Goal: Task Accomplishment & Management: Complete application form

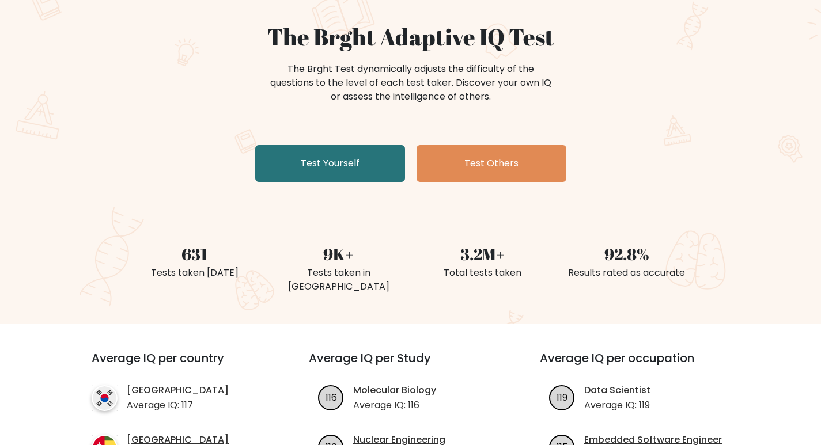
scroll to position [115, 0]
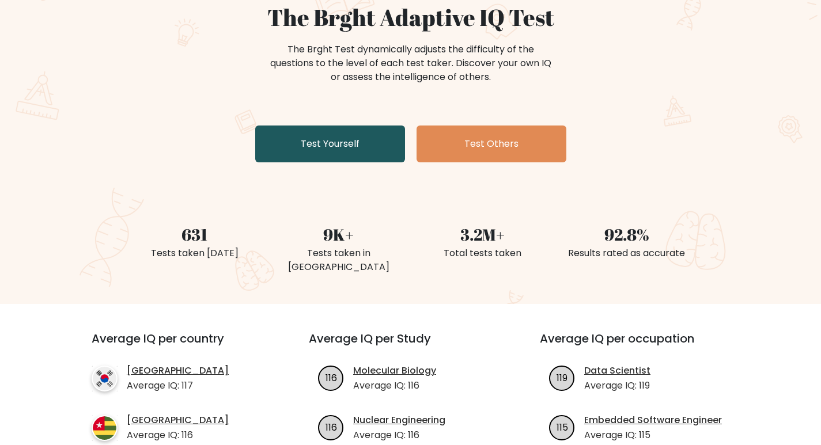
click at [332, 155] on link "Test Yourself" at bounding box center [330, 144] width 150 height 37
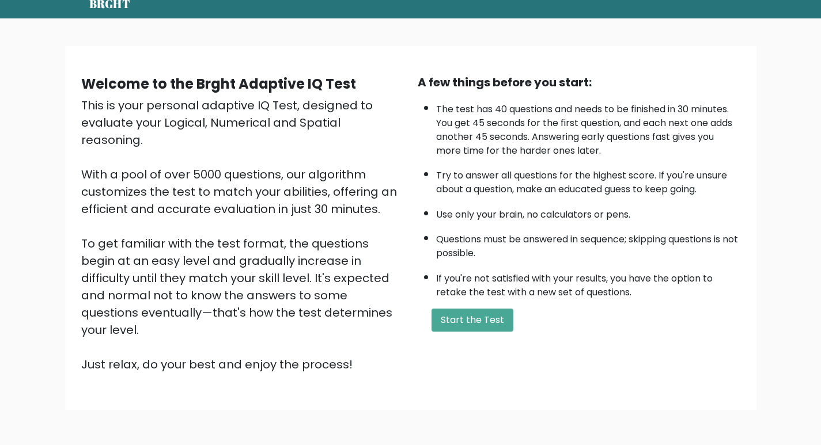
scroll to position [58, 0]
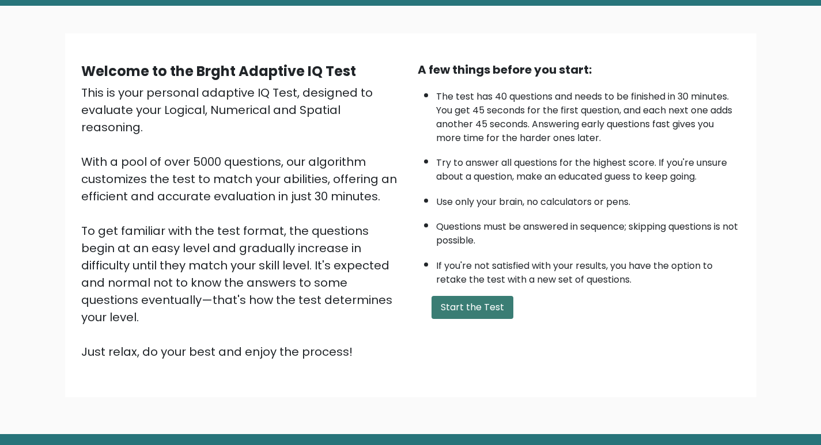
click at [482, 308] on button "Start the Test" at bounding box center [473, 307] width 82 height 23
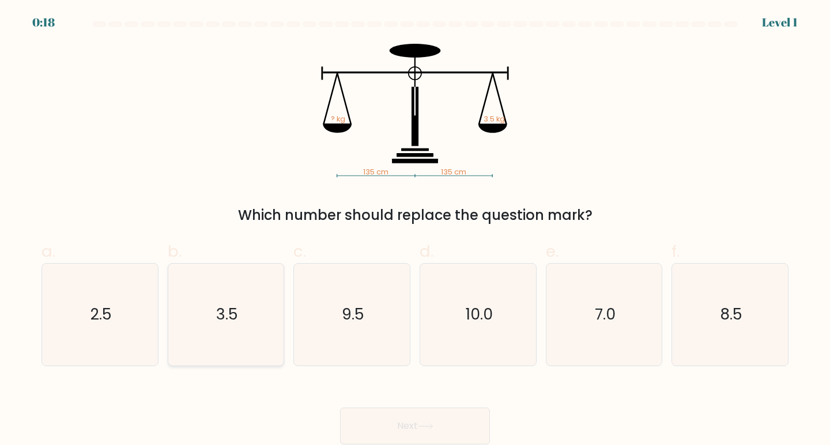
click at [232, 319] on text "3.5" at bounding box center [227, 314] width 22 height 21
click at [415, 230] on input "b. 3.5" at bounding box center [415, 226] width 1 height 7
radio input "true"
click at [415, 429] on button "Next" at bounding box center [415, 426] width 150 height 37
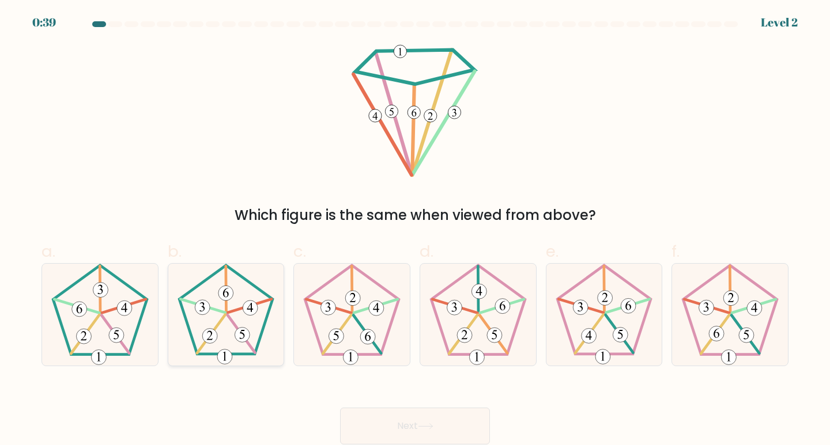
click at [242, 314] on icon at bounding box center [226, 315] width 102 height 102
click at [415, 230] on input "b." at bounding box center [415, 226] width 1 height 7
radio input "true"
click at [360, 418] on button "Next" at bounding box center [415, 426] width 150 height 37
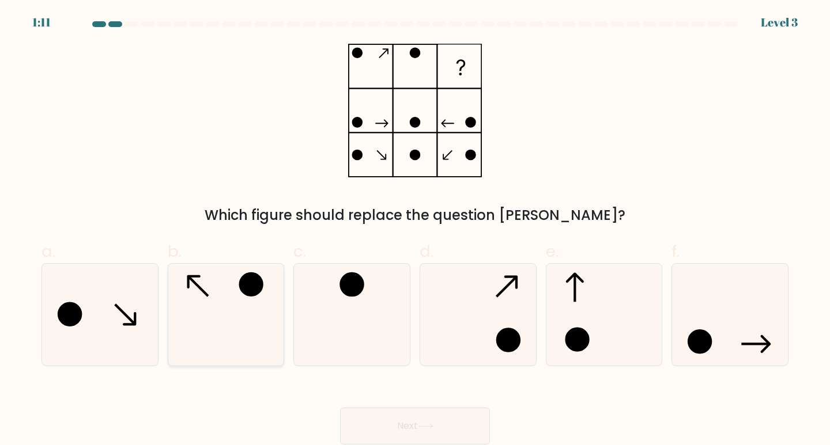
drag, startPoint x: 224, startPoint y: 307, endPoint x: 244, endPoint y: 295, distance: 24.0
click at [228, 307] on icon at bounding box center [226, 315] width 102 height 102
click at [415, 230] on input "b." at bounding box center [415, 226] width 1 height 7
radio input "true"
click at [391, 414] on button "Next" at bounding box center [415, 426] width 150 height 37
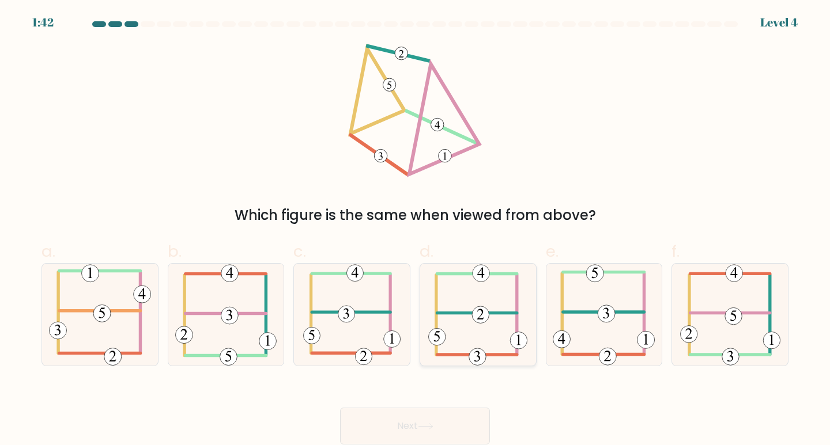
click at [464, 315] on icon at bounding box center [477, 315] width 99 height 102
click at [415, 230] on input "d." at bounding box center [415, 226] width 1 height 7
radio input "true"
click at [383, 415] on button "Next" at bounding box center [415, 426] width 150 height 37
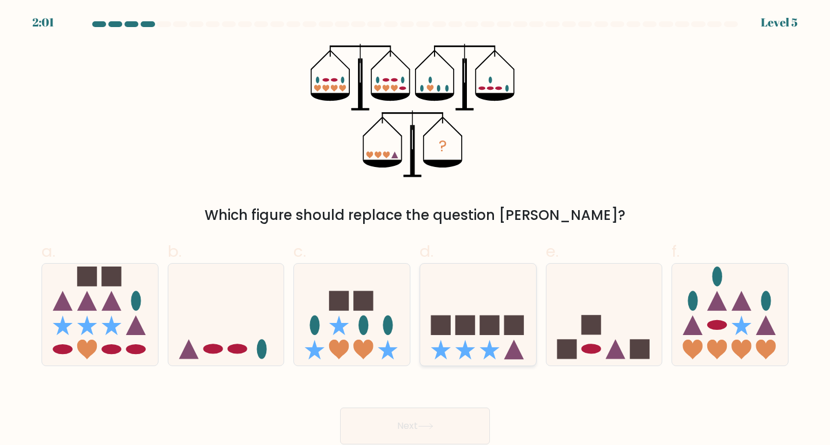
click at [471, 327] on rect at bounding box center [465, 326] width 20 height 20
click at [415, 230] on input "d." at bounding box center [415, 226] width 1 height 7
radio input "true"
click at [580, 316] on icon at bounding box center [604, 315] width 116 height 96
click at [415, 230] on input "e." at bounding box center [415, 226] width 1 height 7
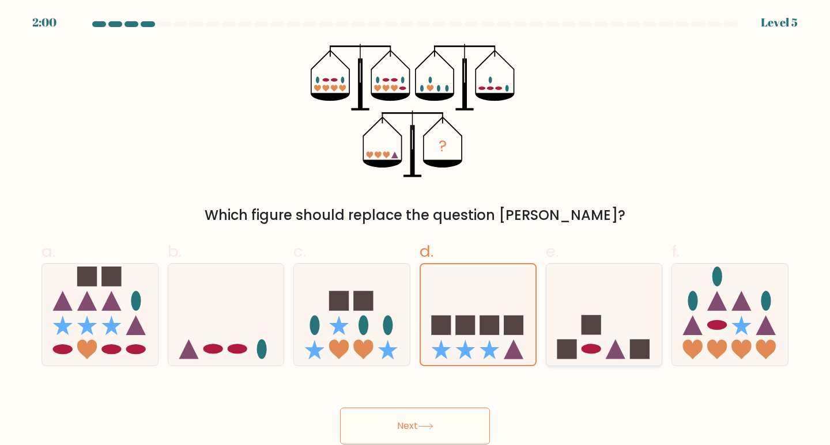
radio input "true"
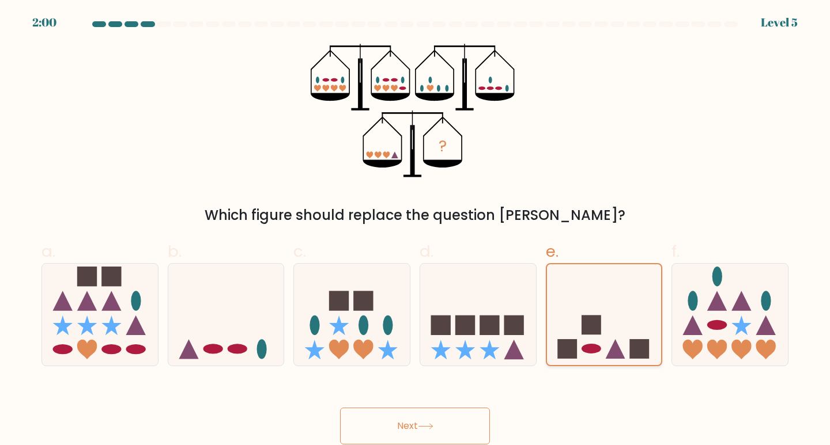
drag, startPoint x: 723, startPoint y: 309, endPoint x: 652, endPoint y: 313, distance: 71.0
click at [717, 309] on icon at bounding box center [717, 302] width 20 height 20
click at [415, 230] on input "f." at bounding box center [415, 226] width 1 height 7
radio input "true"
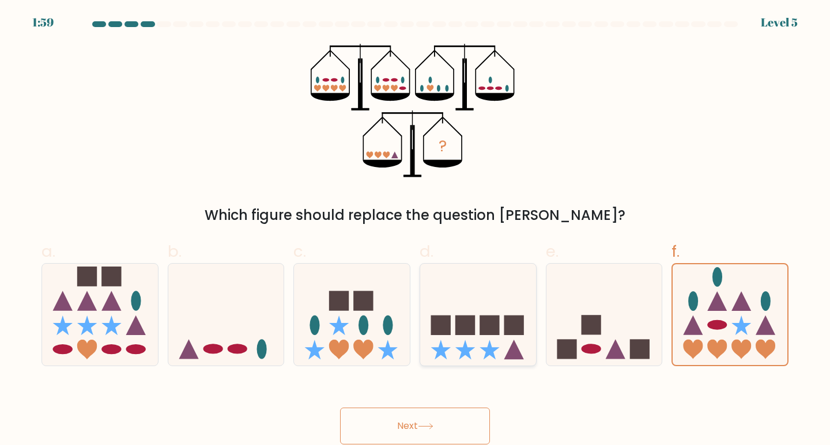
click at [519, 326] on rect at bounding box center [514, 326] width 20 height 20
click at [415, 230] on input "d." at bounding box center [415, 226] width 1 height 7
radio input "true"
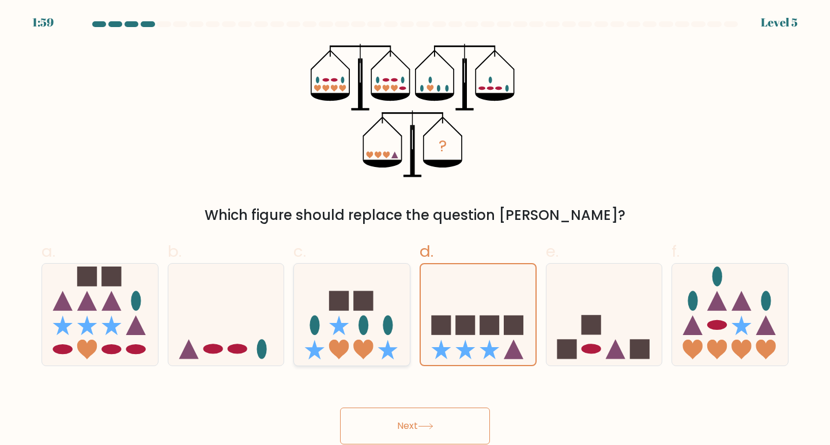
click at [351, 326] on icon at bounding box center [352, 315] width 116 height 96
click at [415, 230] on input "c." at bounding box center [415, 226] width 1 height 7
radio input "true"
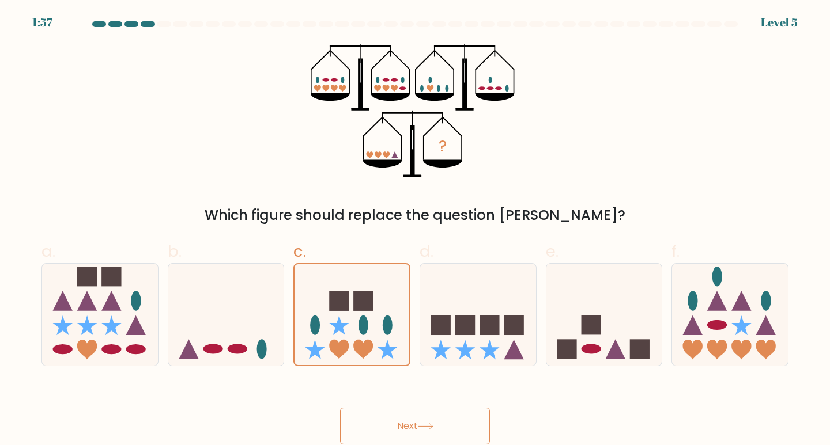
click at [383, 433] on button "Next" at bounding box center [415, 426] width 150 height 37
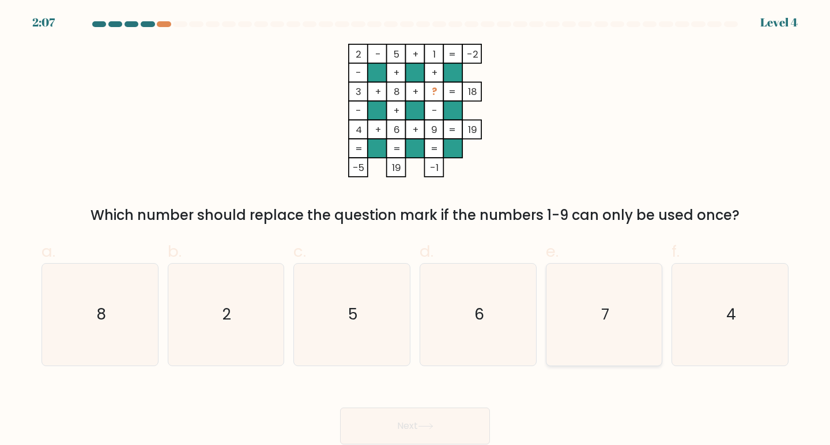
click at [588, 315] on icon "7" at bounding box center [604, 315] width 102 height 102
click at [415, 230] on input "e. 7" at bounding box center [415, 226] width 1 height 7
radio input "true"
click at [374, 424] on button "Next" at bounding box center [415, 426] width 150 height 37
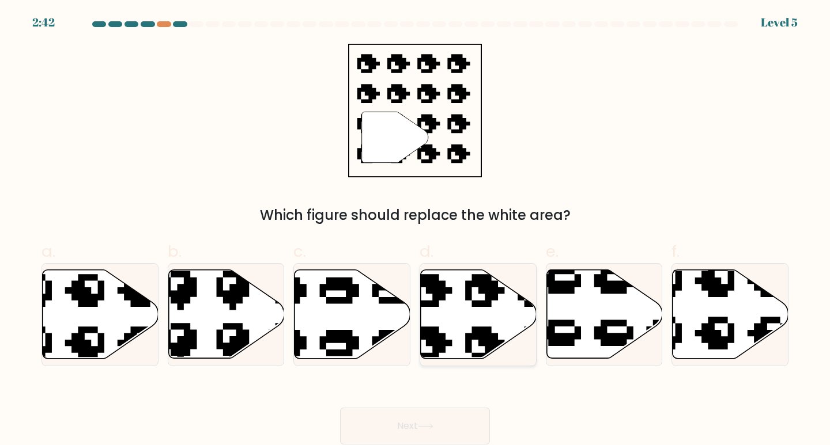
click at [438, 296] on icon at bounding box center [511, 264] width 196 height 190
click at [415, 230] on input "d." at bounding box center [415, 226] width 1 height 7
radio input "true"
click at [135, 323] on icon at bounding box center [101, 314] width 116 height 89
click at [415, 230] on input "a." at bounding box center [415, 226] width 1 height 7
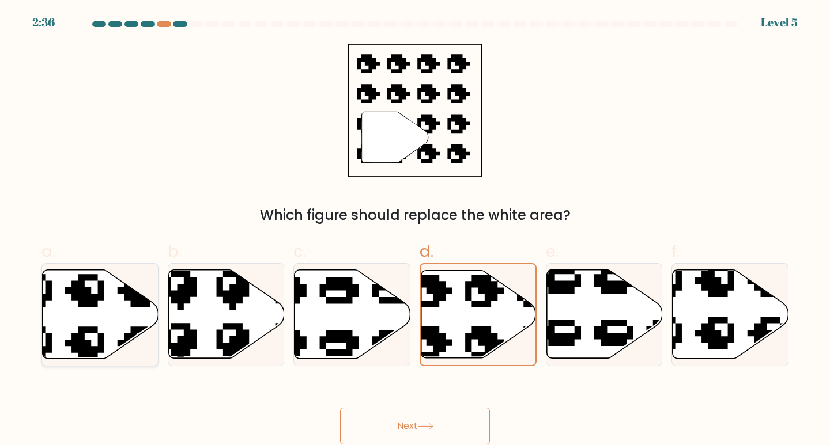
radio input "true"
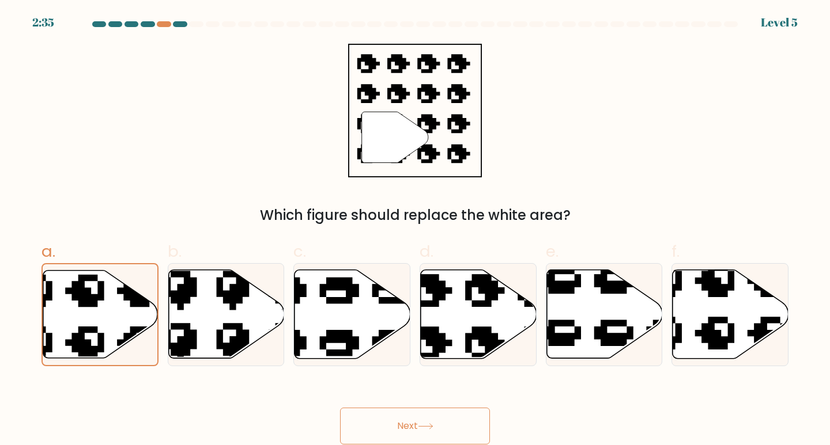
click at [361, 418] on button "Next" at bounding box center [415, 426] width 150 height 37
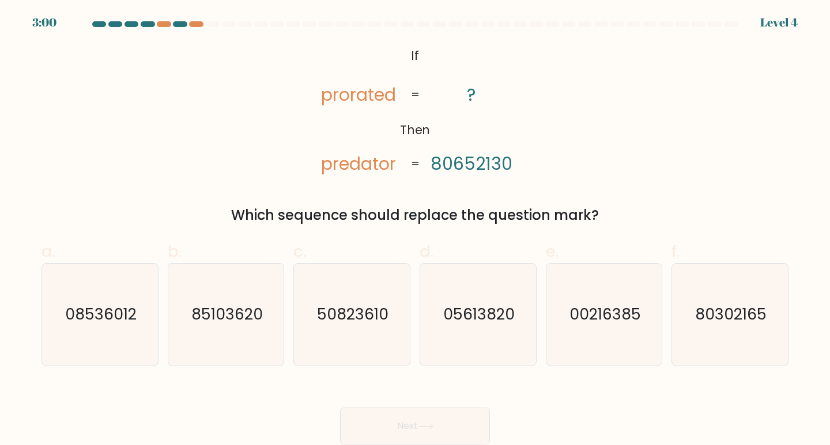
click at [436, 164] on tspan "80652130" at bounding box center [471, 164] width 82 height 25
click at [721, 322] on text "80302165" at bounding box center [730, 314] width 71 height 21
click at [415, 230] on input "f. 80302165" at bounding box center [415, 226] width 1 height 7
radio input "true"
click at [418, 428] on button "Next" at bounding box center [415, 426] width 150 height 37
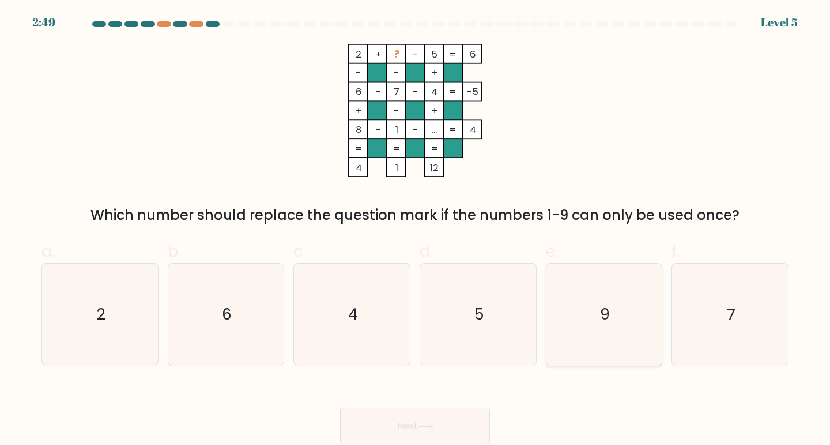
drag, startPoint x: 599, startPoint y: 296, endPoint x: 565, endPoint y: 330, distance: 48.5
click at [601, 296] on icon "9" at bounding box center [604, 315] width 102 height 102
click at [415, 230] on input "e. 9" at bounding box center [415, 226] width 1 height 7
radio input "true"
click at [443, 423] on button "Next" at bounding box center [415, 426] width 150 height 37
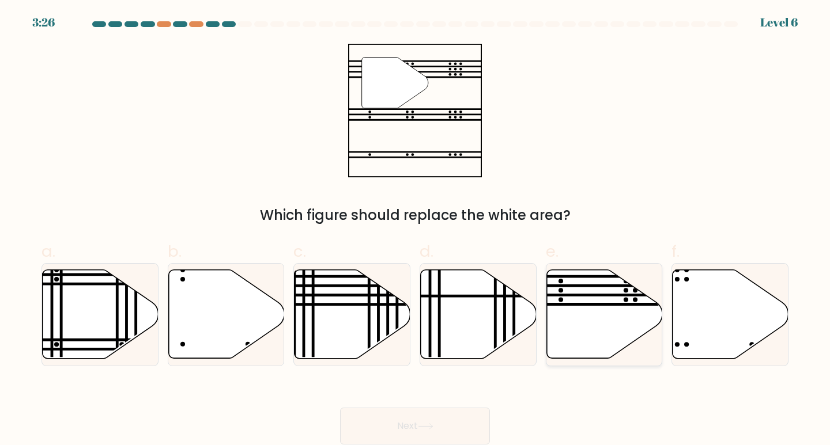
drag, startPoint x: 623, startPoint y: 300, endPoint x: 591, endPoint y: 294, distance: 32.1
click at [591, 294] on icon at bounding box center [604, 315] width 116 height 90
click at [415, 230] on input "e." at bounding box center [415, 226] width 1 height 7
radio input "true"
click at [373, 429] on button "Next" at bounding box center [415, 426] width 150 height 37
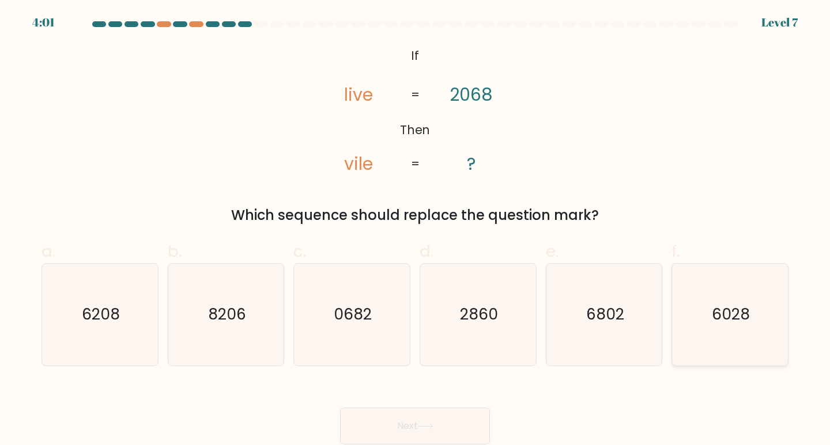
click at [704, 315] on icon "6028" at bounding box center [730, 315] width 102 height 102
click at [415, 230] on input "f. 6028" at bounding box center [415, 226] width 1 height 7
radio input "true"
click at [451, 427] on button "Next" at bounding box center [415, 426] width 150 height 37
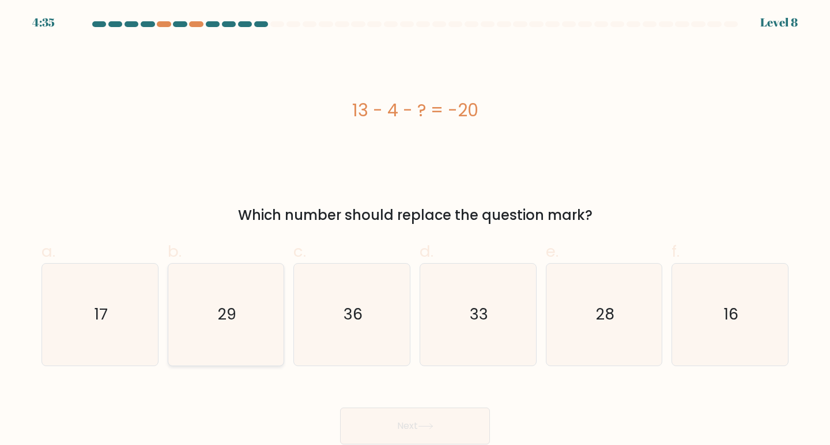
click at [236, 330] on icon "29" at bounding box center [226, 315] width 102 height 102
click at [415, 230] on input "b. 29" at bounding box center [415, 226] width 1 height 7
radio input "true"
click at [383, 420] on button "Next" at bounding box center [415, 426] width 150 height 37
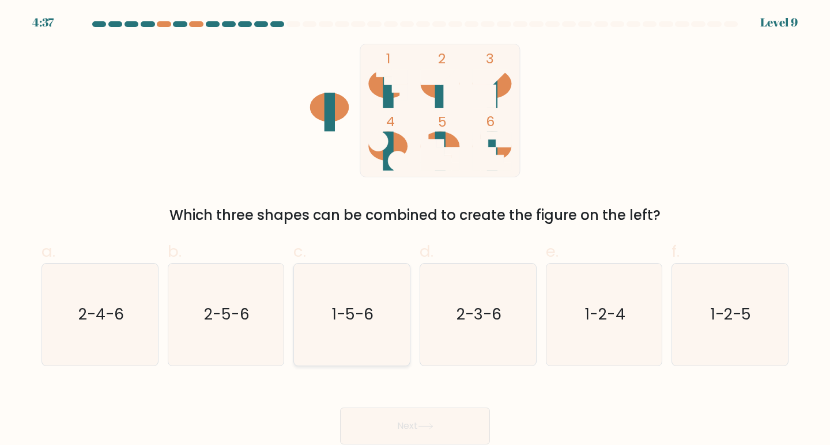
click at [377, 328] on icon "1-5-6" at bounding box center [352, 315] width 102 height 102
click at [415, 230] on input "c. 1-5-6" at bounding box center [415, 226] width 1 height 7
radio input "true"
click at [426, 423] on icon at bounding box center [426, 426] width 16 height 6
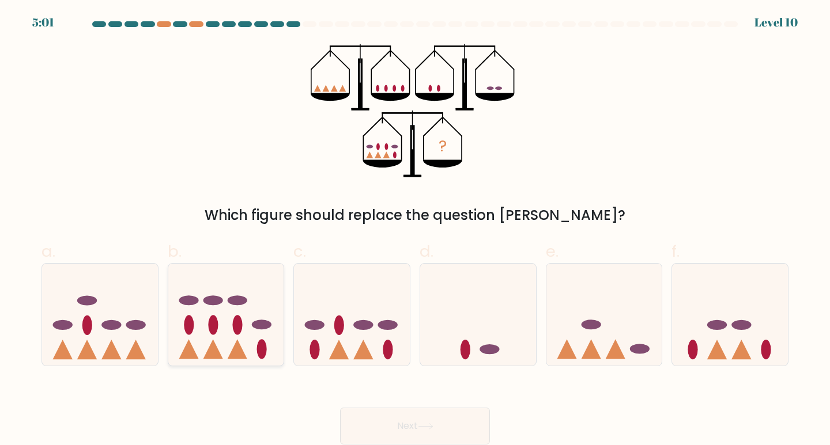
drag, startPoint x: 228, startPoint y: 304, endPoint x: 235, endPoint y: 315, distance: 12.5
click at [231, 309] on icon at bounding box center [226, 315] width 116 height 96
click at [415, 230] on input "b." at bounding box center [415, 226] width 1 height 7
radio input "true"
click at [444, 425] on button "Next" at bounding box center [415, 426] width 150 height 37
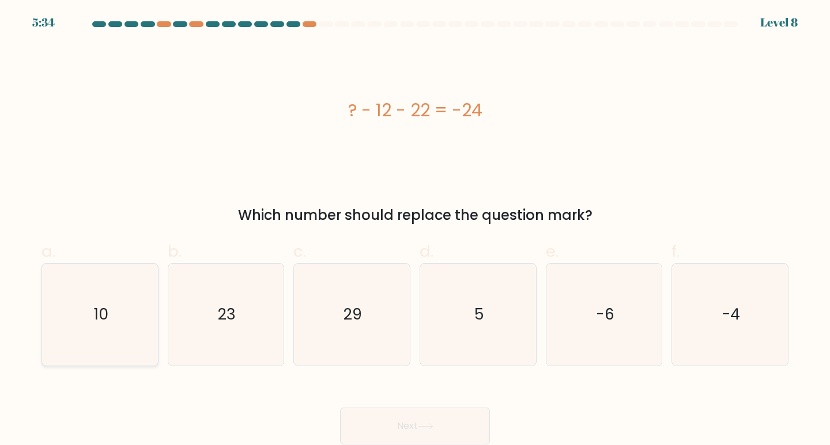
click at [133, 308] on icon "10" at bounding box center [100, 315] width 102 height 102
click at [415, 230] on input "a. 10" at bounding box center [415, 226] width 1 height 7
radio input "true"
click at [390, 424] on button "Next" at bounding box center [415, 426] width 150 height 37
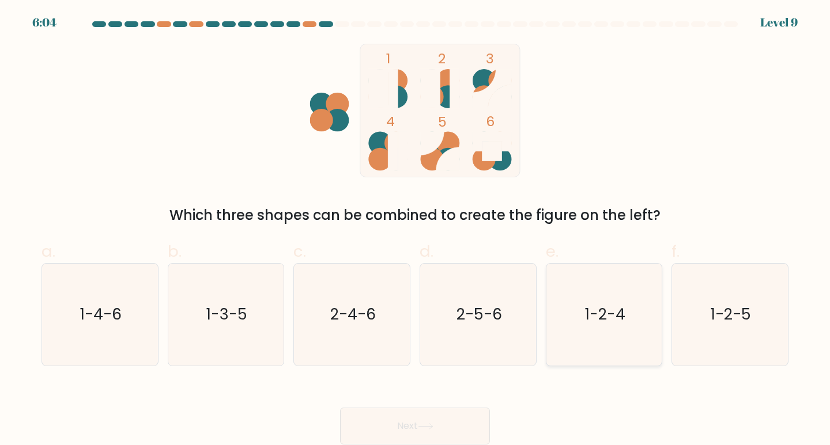
click at [615, 309] on text "1-2-4" at bounding box center [605, 314] width 40 height 21
click at [415, 230] on input "e. 1-2-4" at bounding box center [415, 226] width 1 height 7
radio input "true"
click at [410, 422] on button "Next" at bounding box center [415, 426] width 150 height 37
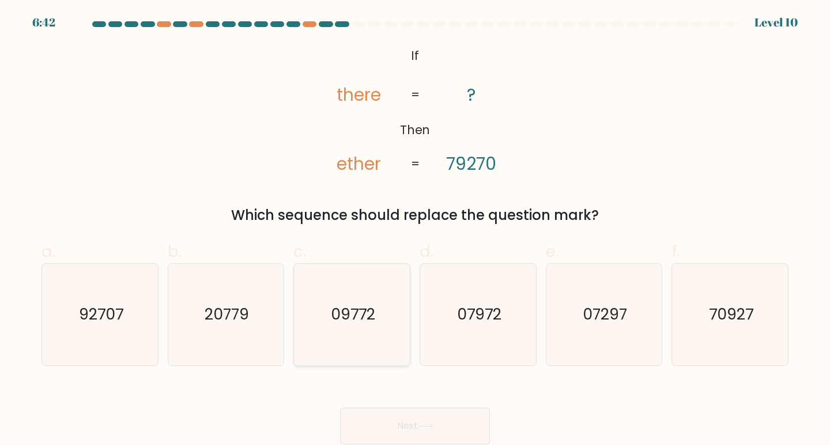
click at [336, 312] on text "09772" at bounding box center [353, 314] width 44 height 21
click at [415, 230] on input "c. 09772" at bounding box center [415, 226] width 1 height 7
radio input "true"
click at [96, 305] on text "92707" at bounding box center [101, 314] width 44 height 21
click at [415, 230] on input "a. 92707" at bounding box center [415, 226] width 1 height 7
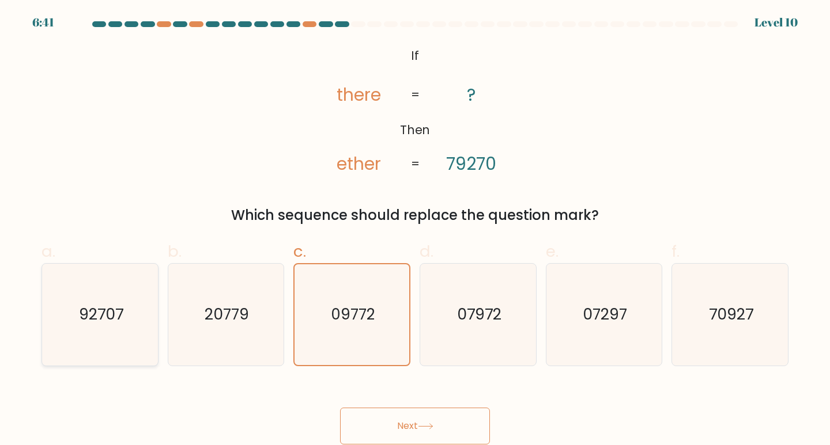
radio input "true"
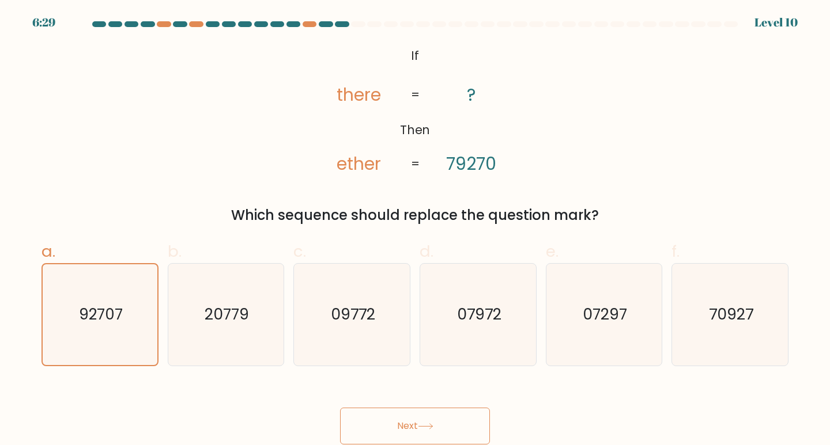
click at [433, 426] on icon at bounding box center [426, 426] width 16 height 6
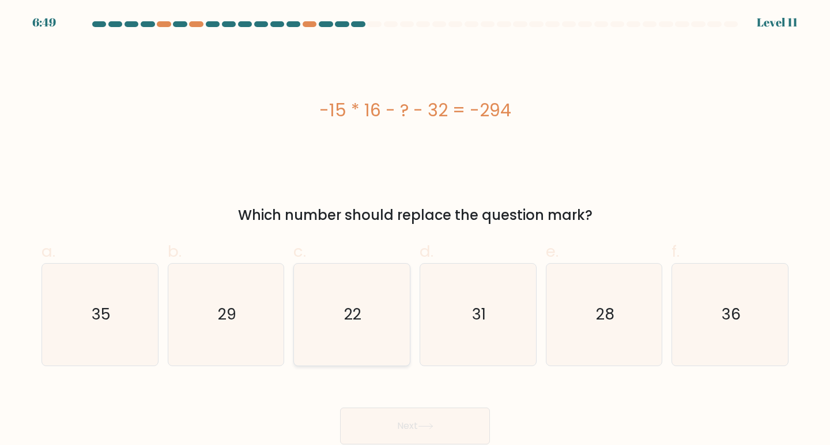
click at [369, 285] on icon "22" at bounding box center [352, 315] width 102 height 102
click at [415, 230] on input "c. 22" at bounding box center [415, 226] width 1 height 7
radio input "true"
click at [384, 409] on button "Next" at bounding box center [415, 426] width 150 height 37
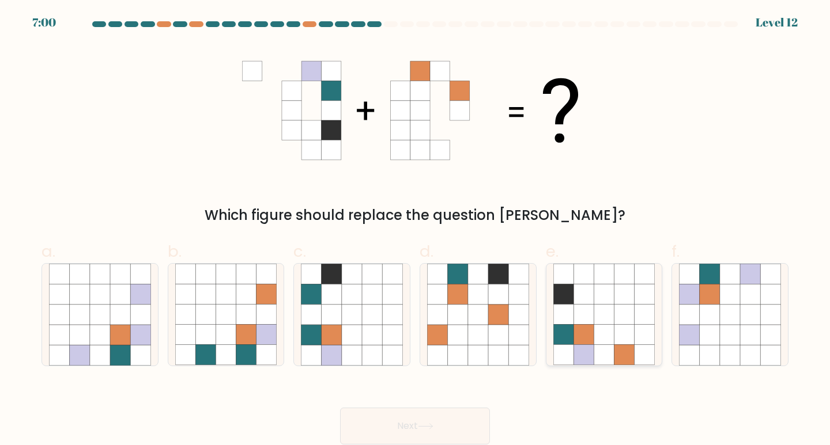
drag, startPoint x: 619, startPoint y: 319, endPoint x: 570, endPoint y: 373, distance: 73.0
click at [621, 319] on icon at bounding box center [624, 315] width 20 height 20
click at [415, 230] on input "e." at bounding box center [415, 226] width 1 height 7
radio input "true"
click at [392, 418] on button "Next" at bounding box center [415, 426] width 150 height 37
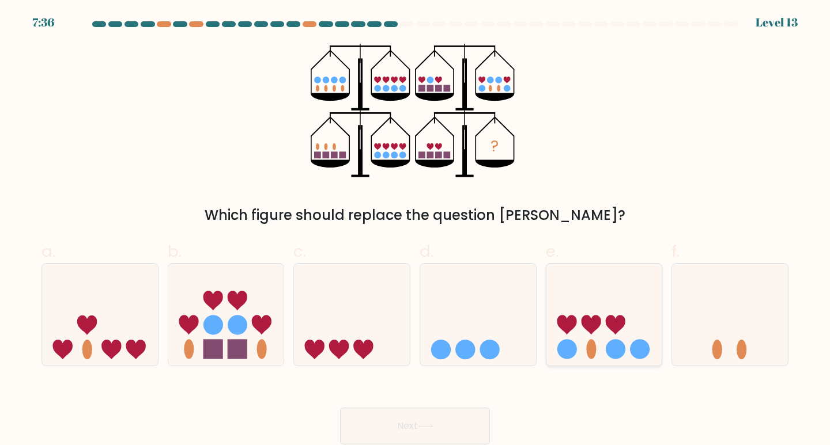
click at [596, 331] on icon at bounding box center [604, 315] width 116 height 96
click at [415, 230] on input "e." at bounding box center [415, 226] width 1 height 7
radio input "true"
click at [419, 418] on button "Next" at bounding box center [415, 426] width 150 height 37
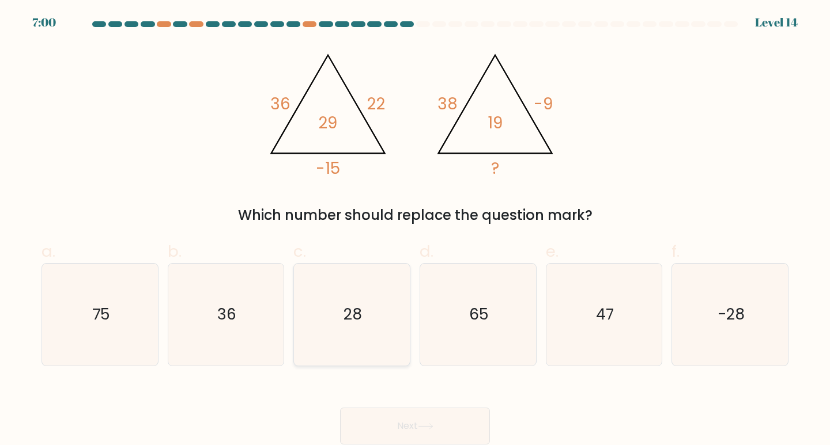
click at [371, 316] on icon "28" at bounding box center [352, 315] width 102 height 102
click at [415, 230] on input "c. 28" at bounding box center [415, 226] width 1 height 7
radio input "true"
click at [371, 425] on button "Next" at bounding box center [415, 426] width 150 height 37
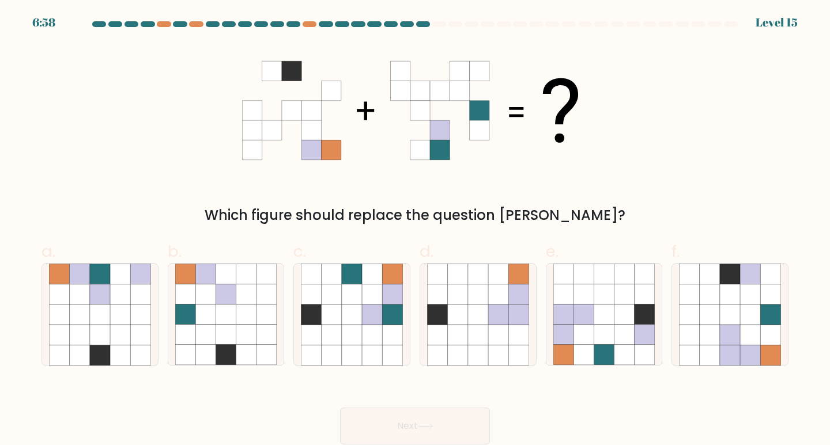
drag, startPoint x: 369, startPoint y: 420, endPoint x: 444, endPoint y: 182, distance: 249.7
click at [443, 183] on form at bounding box center [415, 232] width 830 height 423
drag, startPoint x: 324, startPoint y: 298, endPoint x: 235, endPoint y: 285, distance: 90.9
click at [324, 299] on icon at bounding box center [332, 295] width 20 height 20
click at [415, 230] on input "c." at bounding box center [415, 226] width 1 height 7
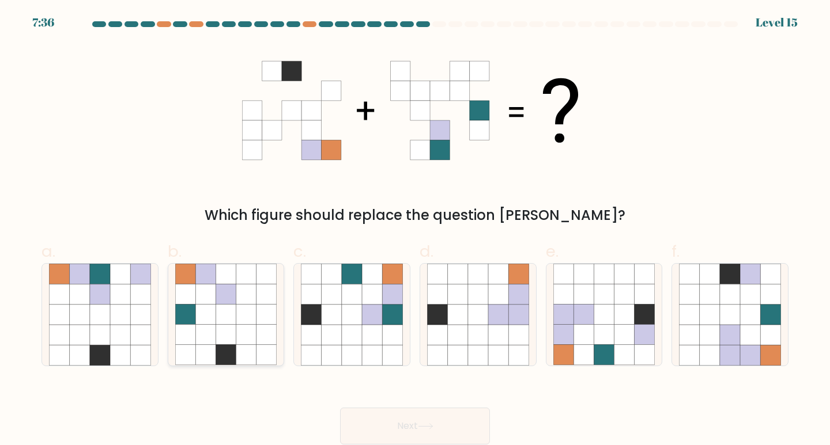
radio input "true"
click at [224, 301] on icon at bounding box center [225, 295] width 20 height 20
click at [415, 230] on input "b." at bounding box center [415, 226] width 1 height 7
radio input "true"
click at [137, 295] on icon at bounding box center [140, 295] width 20 height 20
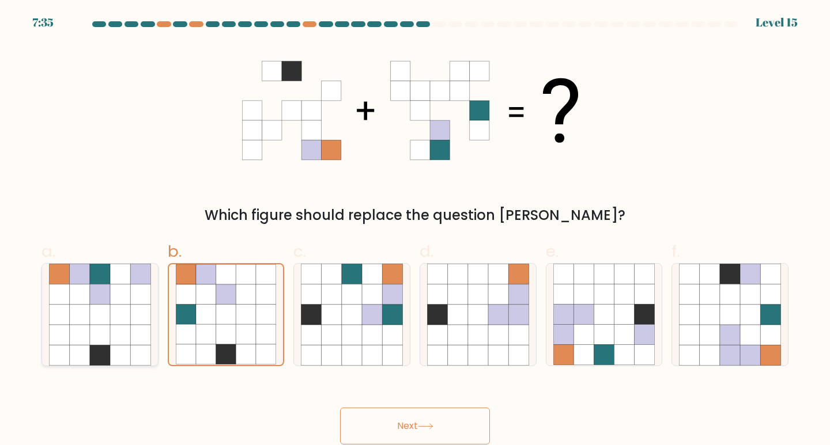
click at [415, 230] on input "a." at bounding box center [415, 226] width 1 height 7
radio input "true"
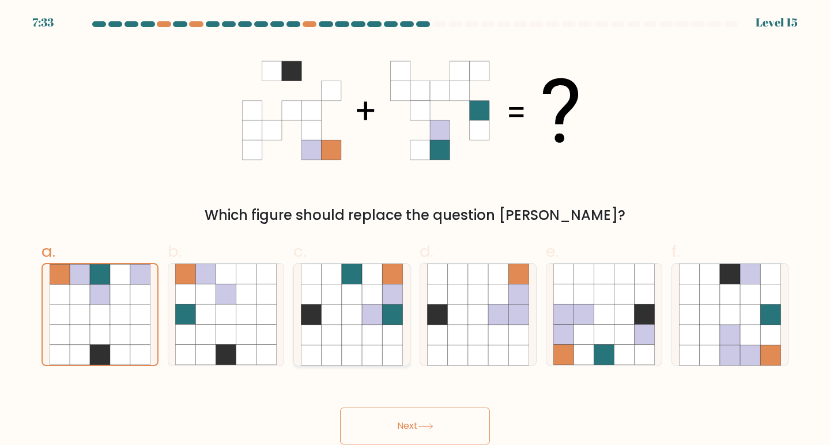
click at [325, 294] on icon at bounding box center [332, 295] width 20 height 20
click at [415, 230] on input "c." at bounding box center [415, 226] width 1 height 7
radio input "true"
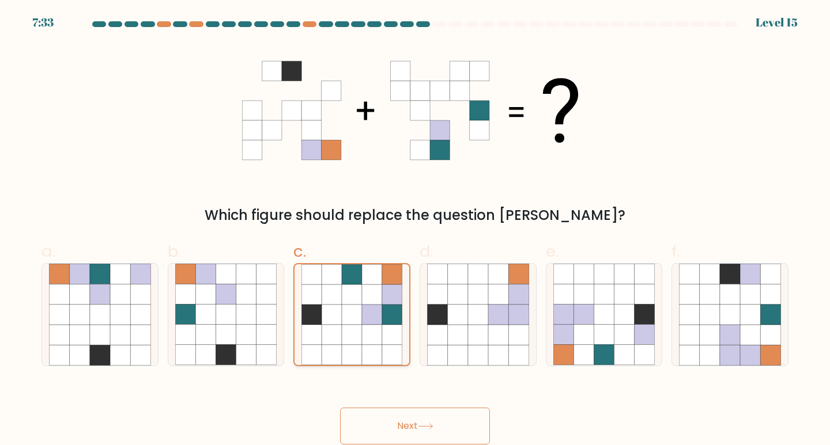
click at [339, 287] on icon at bounding box center [332, 295] width 20 height 20
click at [415, 230] on input "c." at bounding box center [415, 226] width 1 height 7
click at [360, 303] on icon at bounding box center [352, 295] width 20 height 20
click at [415, 230] on input "c." at bounding box center [415, 226] width 1 height 7
click at [360, 303] on icon at bounding box center [352, 295] width 20 height 20
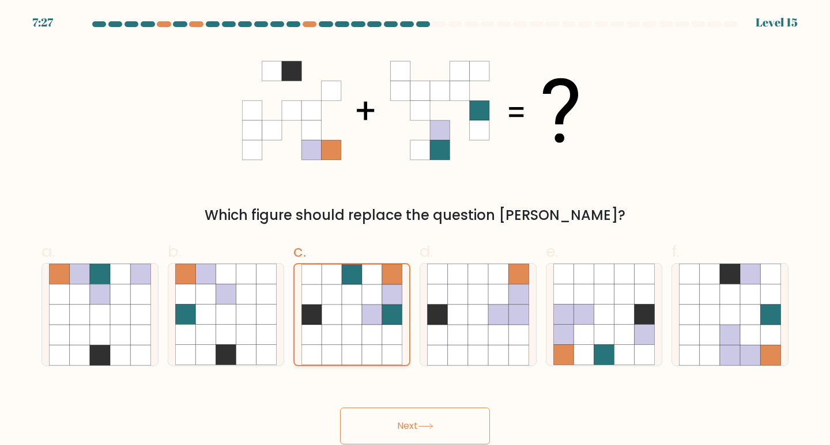
click at [415, 230] on input "c." at bounding box center [415, 226] width 1 height 7
click at [360, 303] on icon at bounding box center [352, 295] width 20 height 20
click at [415, 230] on input "c." at bounding box center [415, 226] width 1 height 7
click at [360, 303] on icon at bounding box center [352, 295] width 20 height 20
click at [415, 230] on input "c." at bounding box center [415, 226] width 1 height 7
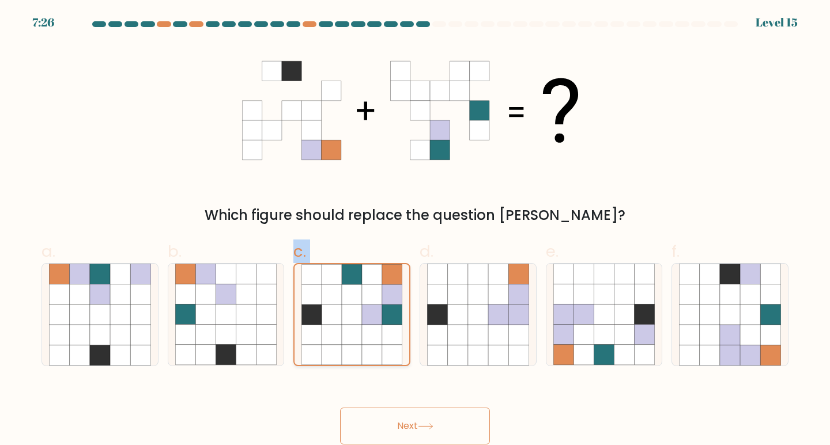
click at [360, 303] on icon at bounding box center [352, 295] width 20 height 20
click at [415, 230] on input "c." at bounding box center [415, 226] width 1 height 7
click at [360, 303] on icon at bounding box center [352, 295] width 20 height 20
click at [415, 230] on input "c." at bounding box center [415, 226] width 1 height 7
click at [390, 436] on button "Next" at bounding box center [415, 426] width 150 height 37
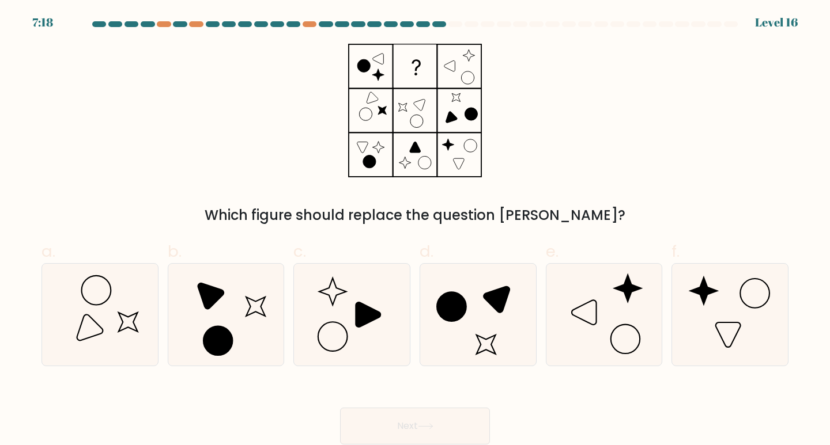
click at [392, 425] on button "Next" at bounding box center [415, 426] width 150 height 37
click at [261, 245] on label "b." at bounding box center [226, 303] width 117 height 127
click at [415, 230] on input "b." at bounding box center [415, 226] width 1 height 7
radio input "true"
click at [369, 311] on icon at bounding box center [368, 314] width 25 height 25
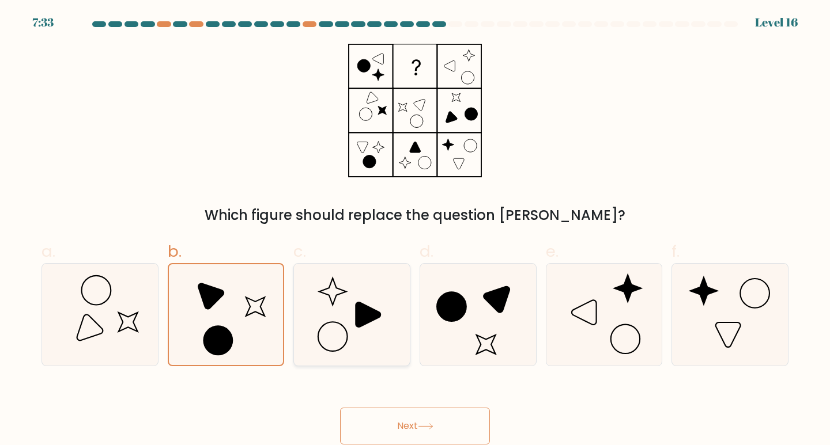
click at [415, 230] on input "c." at bounding box center [415, 226] width 1 height 7
radio input "true"
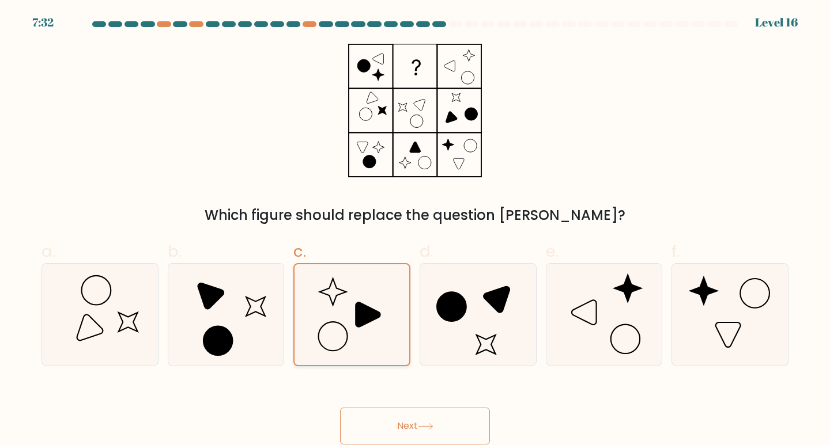
click at [365, 322] on icon at bounding box center [368, 314] width 24 height 24
click at [415, 230] on input "c." at bounding box center [415, 226] width 1 height 7
click at [365, 322] on icon at bounding box center [368, 314] width 24 height 24
click at [415, 230] on input "c." at bounding box center [415, 226] width 1 height 7
click at [388, 419] on button "Next" at bounding box center [415, 426] width 150 height 37
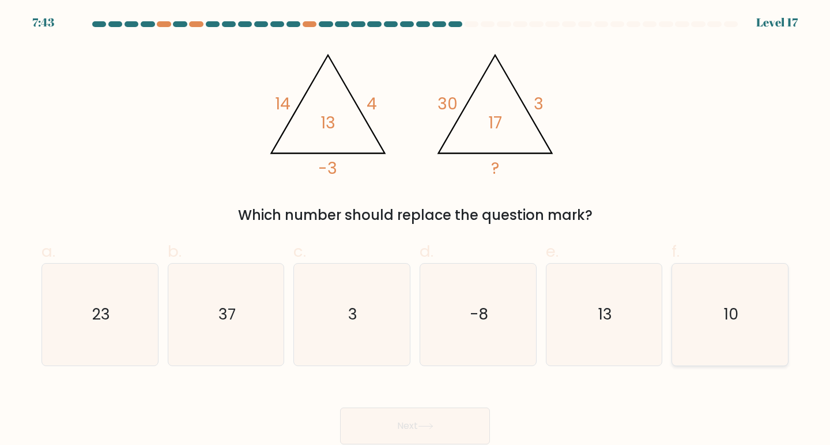
click at [704, 305] on icon "10" at bounding box center [730, 315] width 102 height 102
click at [415, 230] on input "f. 10" at bounding box center [415, 226] width 1 height 7
radio input "true"
click at [430, 419] on button "Next" at bounding box center [415, 426] width 150 height 37
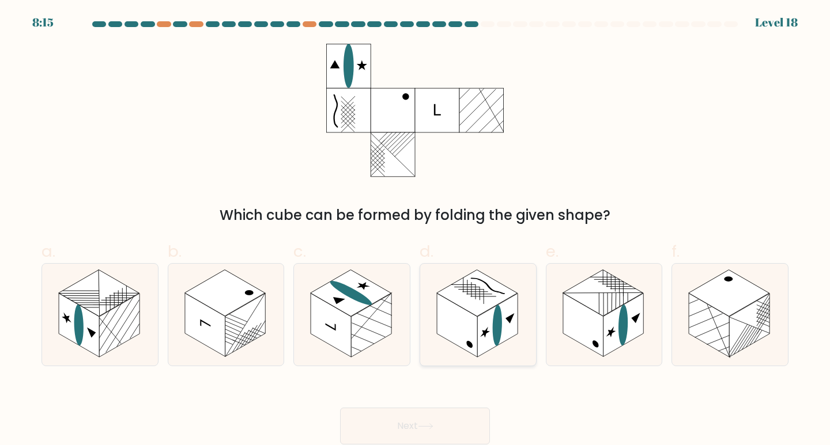
drag, startPoint x: 511, startPoint y: 293, endPoint x: 504, endPoint y: 294, distance: 6.9
click at [509, 293] on rect at bounding box center [477, 293] width 81 height 47
click at [415, 230] on input "d." at bounding box center [415, 226] width 1 height 7
radio input "true"
click at [483, 328] on rect at bounding box center [497, 325] width 40 height 63
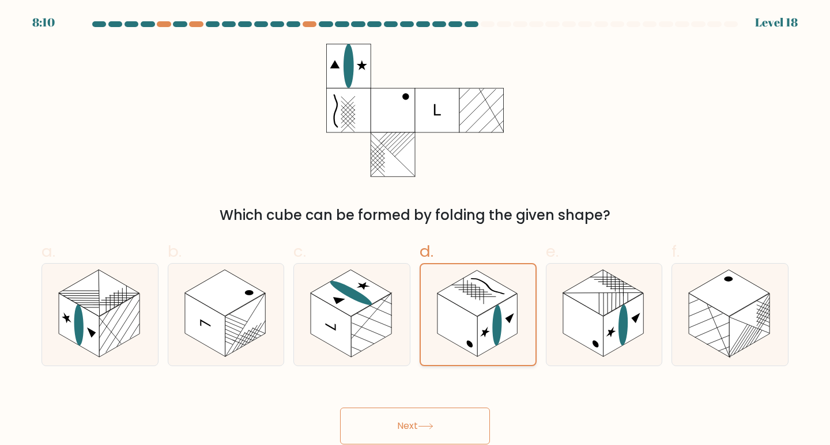
click at [415, 230] on input "d." at bounding box center [415, 226] width 1 height 7
click at [389, 423] on button "Next" at bounding box center [415, 426] width 150 height 37
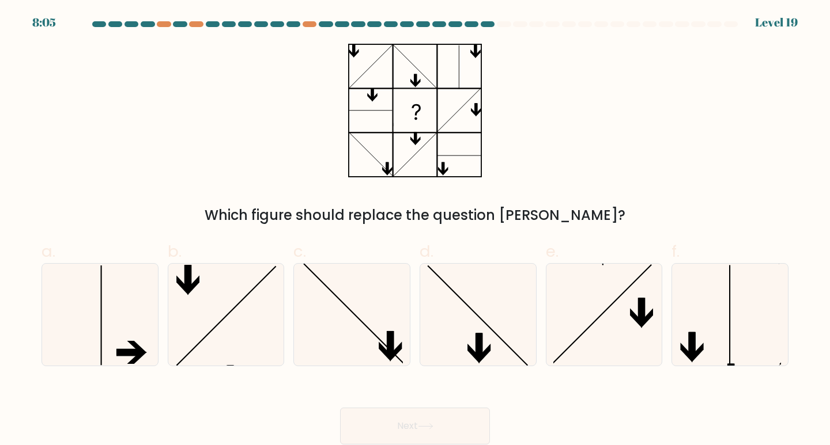
drag, startPoint x: 587, startPoint y: 143, endPoint x: 814, endPoint y: -42, distance: 292.4
click at [814, 0] on html "8:05 Level 19" at bounding box center [415, 222] width 830 height 445
drag, startPoint x: 0, startPoint y: 309, endPoint x: 0, endPoint y: 414, distance: 104.3
click at [0, 414] on form at bounding box center [415, 232] width 830 height 423
